Goal: Find specific page/section: Find specific page/section

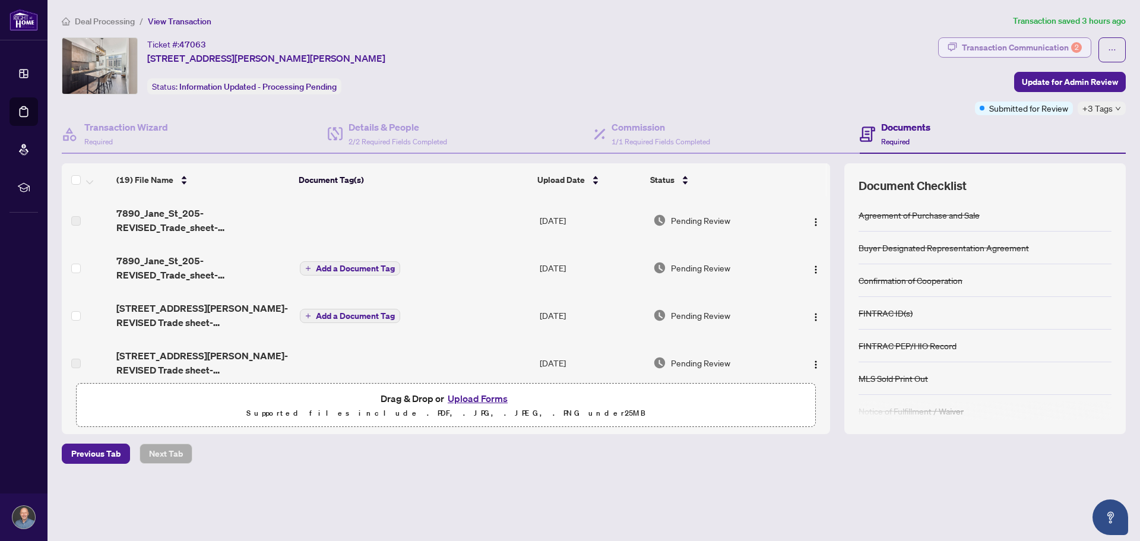
click at [986, 43] on div "Transaction Communication 2" at bounding box center [1021, 47] width 120 height 19
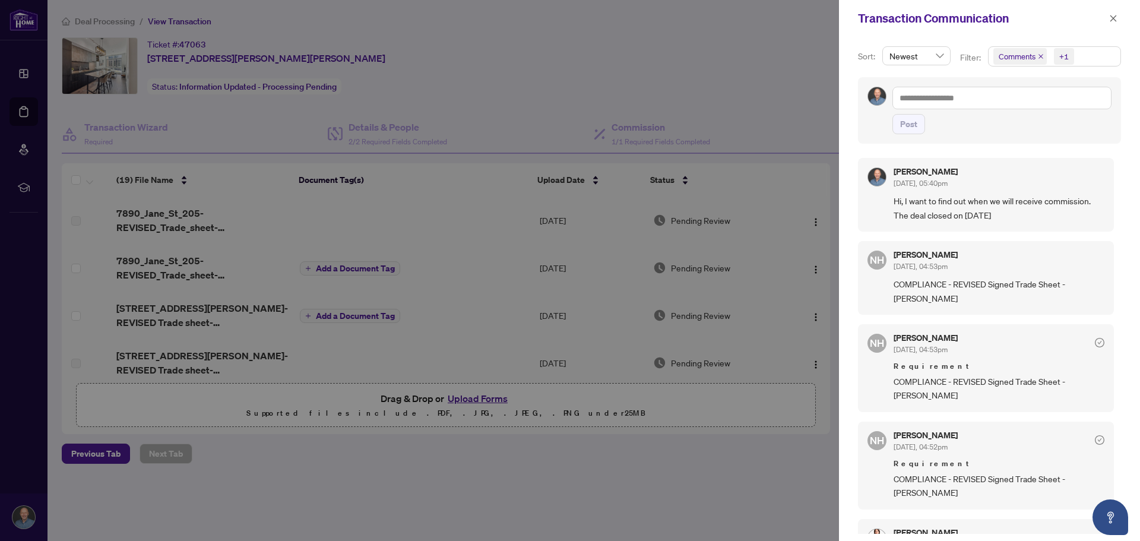
click at [518, 71] on div at bounding box center [570, 270] width 1140 height 541
click at [506, 59] on div at bounding box center [570, 270] width 1140 height 541
click at [1110, 11] on span "button" at bounding box center [1113, 18] width 8 height 19
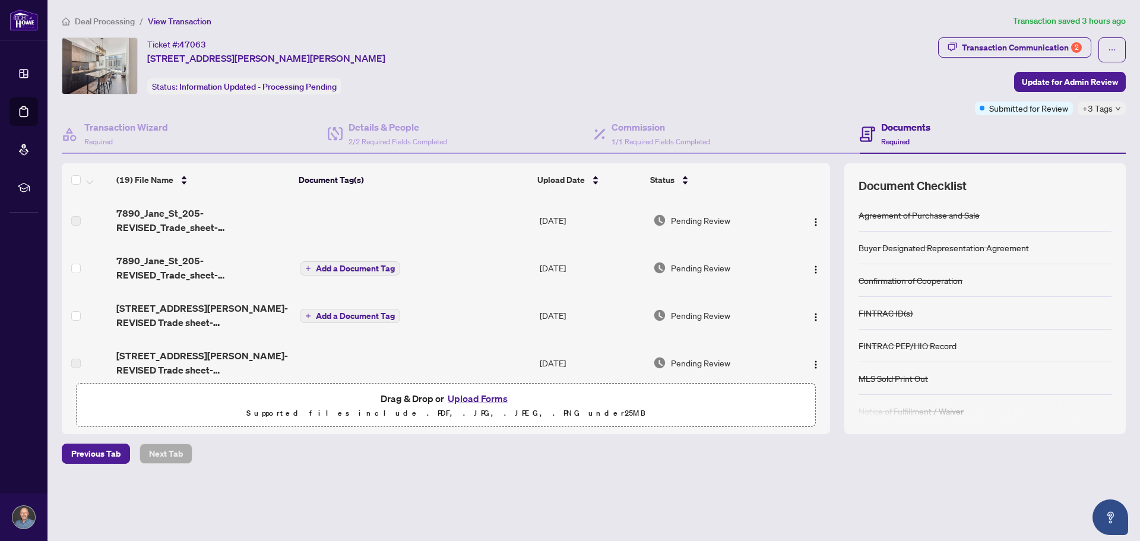
click at [123, 18] on span "Deal Processing" at bounding box center [105, 21] width 60 height 11
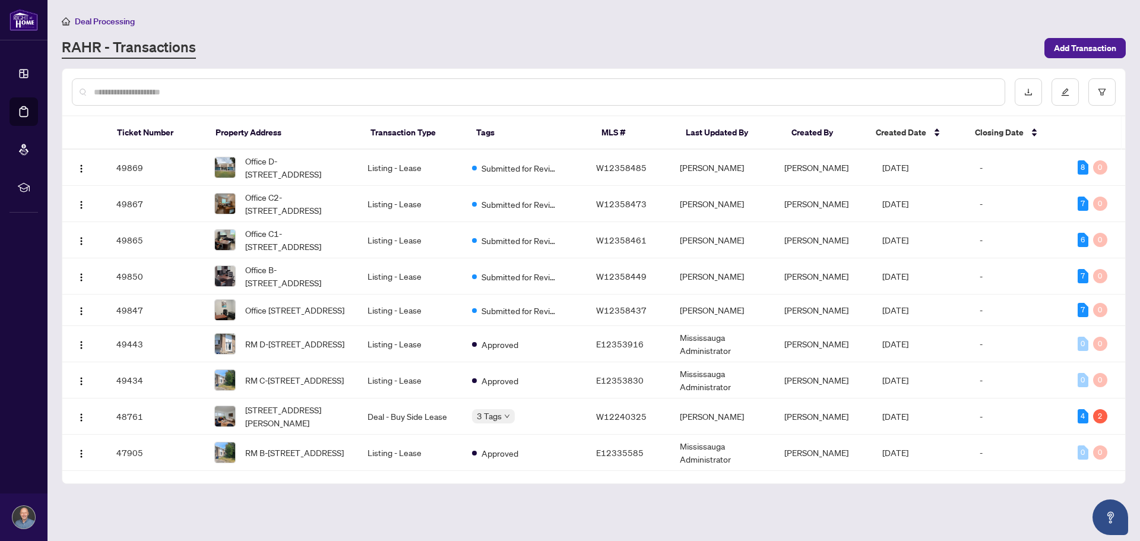
click at [479, 68] on div "Ticket Number Property Address Transaction Type Tags MLS # Last Updated By Crea…" at bounding box center [594, 275] width 1064 height 415
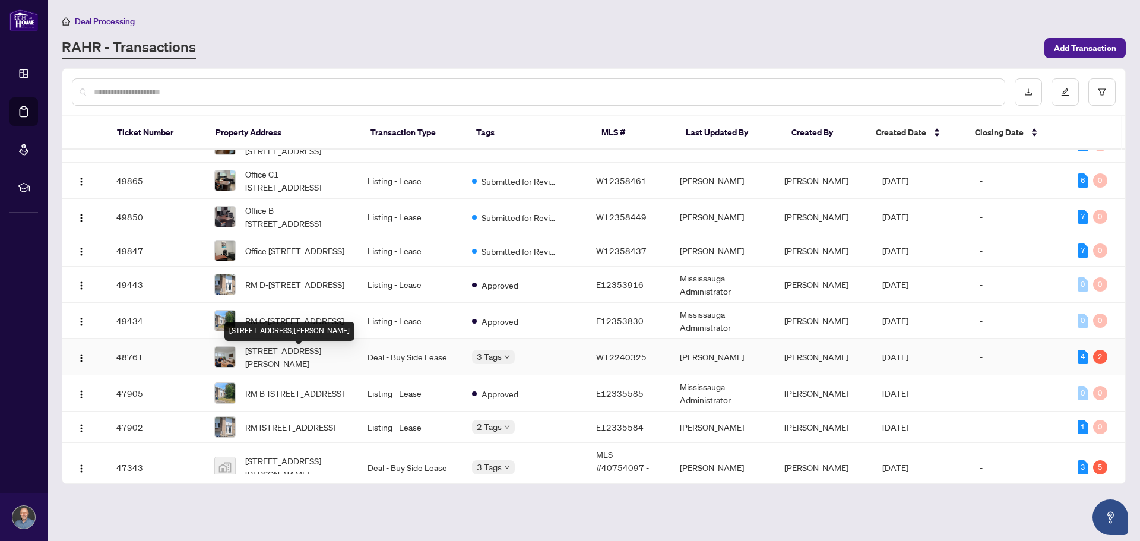
click at [294, 361] on span "1-71 Murrie St, Toronto, Ontario M8V 1X6, Canada" at bounding box center [296, 357] width 103 height 26
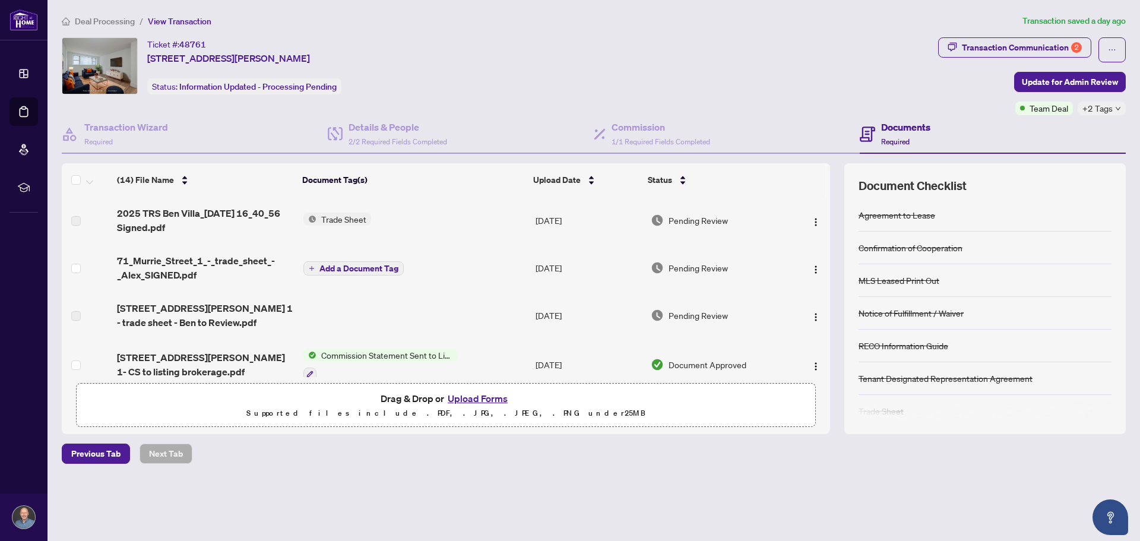
click at [109, 17] on span "Deal Processing" at bounding box center [105, 21] width 60 height 11
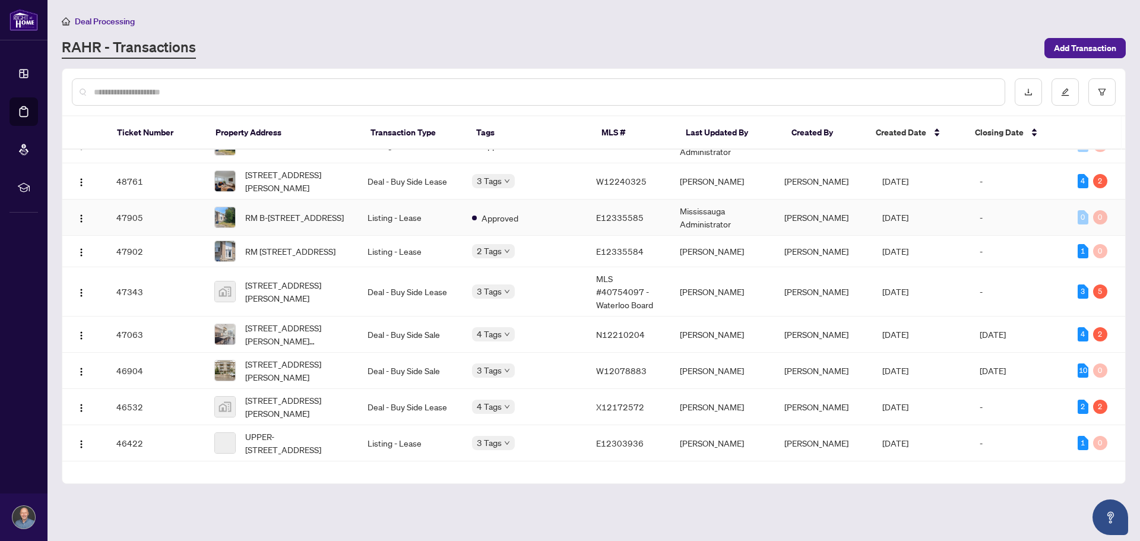
scroll to position [237, 0]
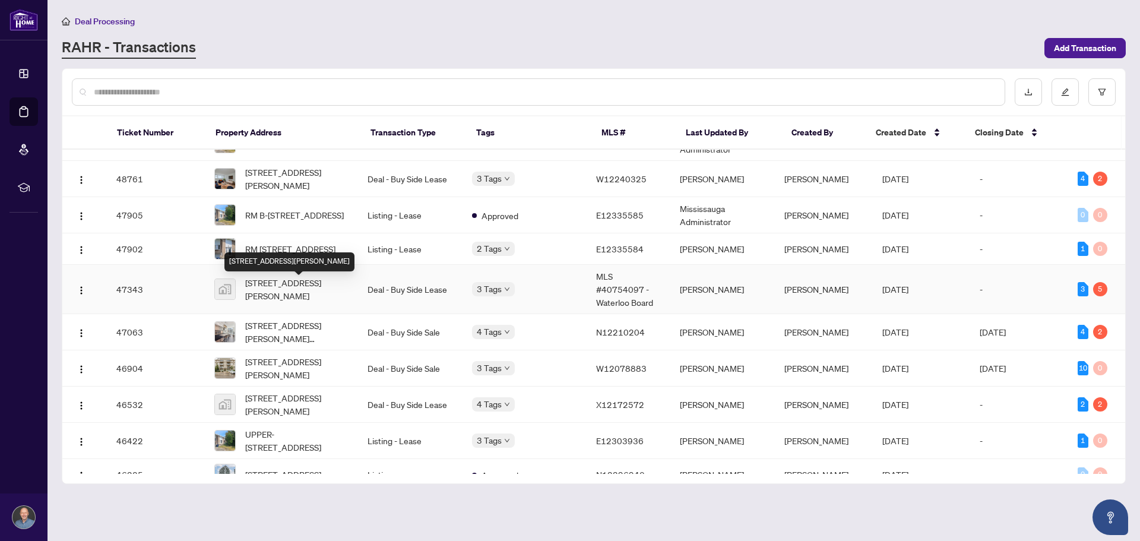
click at [314, 286] on span "408-93 Arthur Street South, Guelph, ON, Canada" at bounding box center [296, 289] width 103 height 26
